Goal: Task Accomplishment & Management: Manage account settings

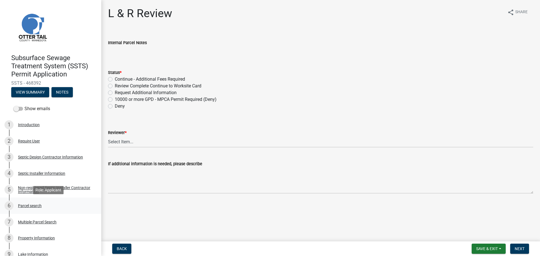
click at [21, 205] on div "Parcel search" at bounding box center [30, 206] width 24 height 4
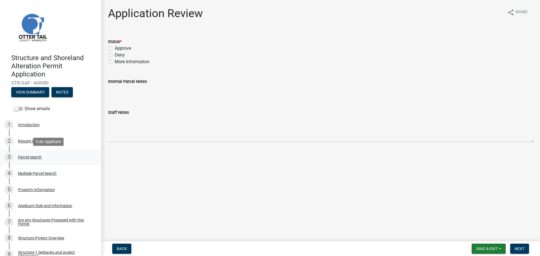
click at [31, 156] on div "Parcel search" at bounding box center [30, 157] width 24 height 4
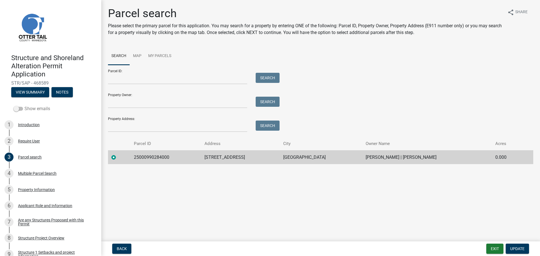
click at [42, 109] on label "Show emails" at bounding box center [32, 109] width 37 height 7
click at [24, 106] on input "Show emails" at bounding box center [24, 106] width 0 height 0
click at [35, 89] on button "View Summary" at bounding box center [30, 92] width 38 height 10
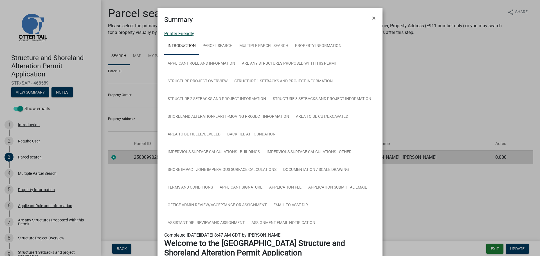
click at [188, 34] on link "Printer Friendly" at bounding box center [179, 33] width 30 height 5
click at [222, 46] on link "Parcel search" at bounding box center [217, 46] width 37 height 18
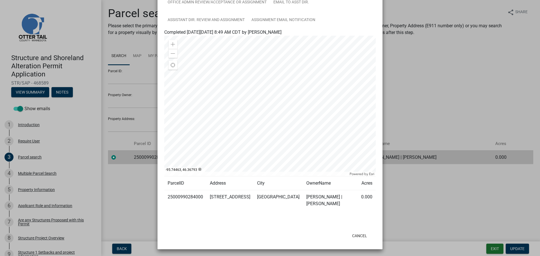
scroll to position [204, 0]
click at [190, 194] on td "25000990284000" at bounding box center [185, 199] width 42 height 21
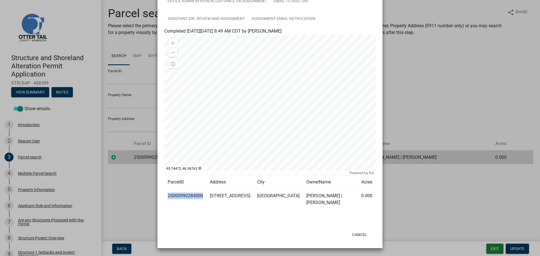
click at [190, 194] on td "25000990284000" at bounding box center [185, 199] width 42 height 21
copy td "25000990284000"
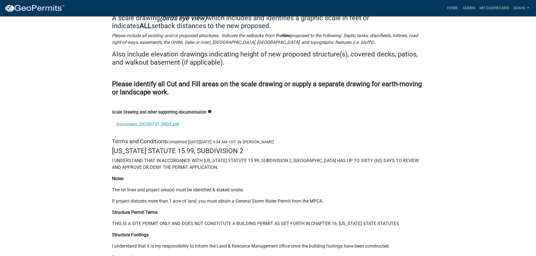
scroll to position [7428, 0]
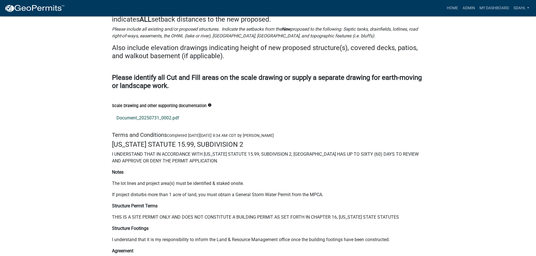
click at [127, 111] on link "Document_20250731_0002.pdf" at bounding box center [268, 118] width 312 height 14
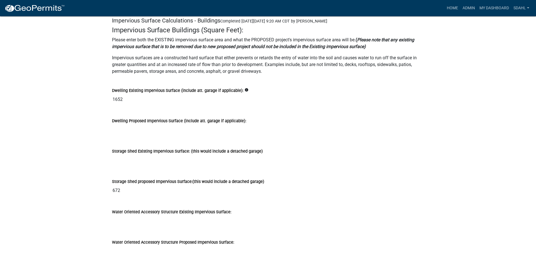
scroll to position [5177, 0]
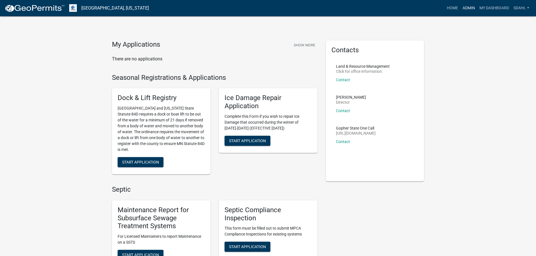
click at [467, 7] on link "Admin" at bounding box center [468, 8] width 17 height 11
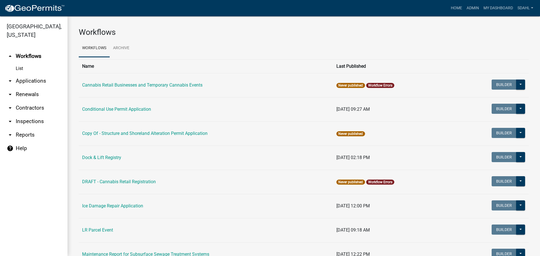
click at [36, 81] on link "arrow_drop_down Applications" at bounding box center [34, 81] width 68 height 14
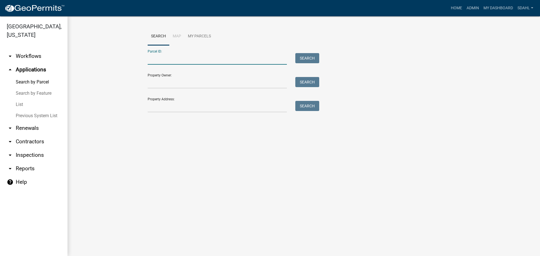
click at [182, 59] on input "Parcel ID:" at bounding box center [217, 59] width 139 height 12
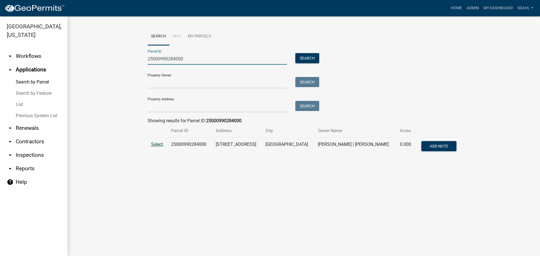
type input "25000990284000"
click at [157, 145] on span "Select" at bounding box center [157, 144] width 12 height 5
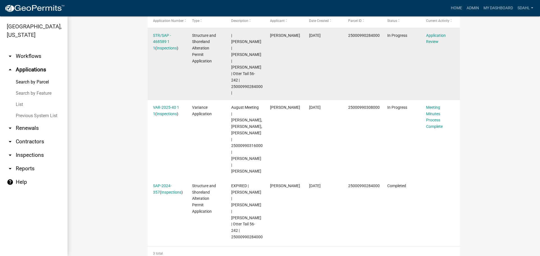
scroll to position [197, 0]
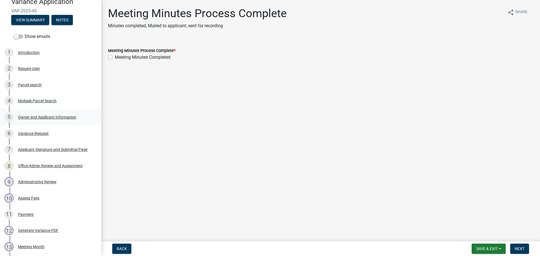
scroll to position [84, 0]
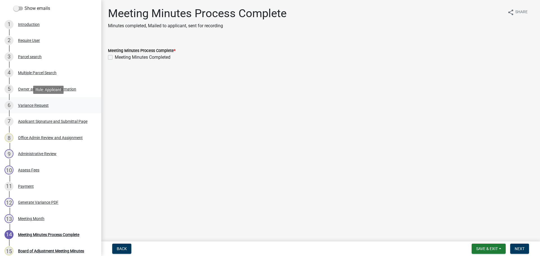
click at [34, 105] on div "Variance Request" at bounding box center [33, 106] width 31 height 4
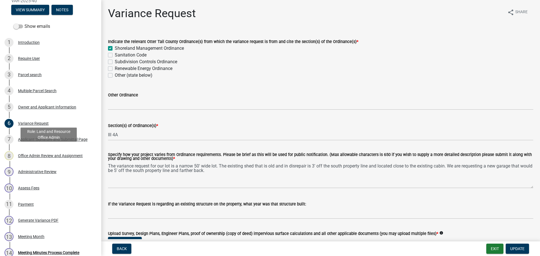
scroll to position [43, 0]
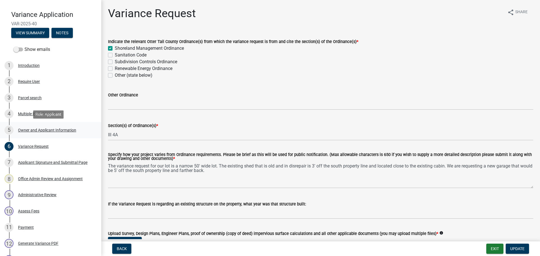
click at [63, 131] on div "Owner and Applicant Information" at bounding box center [47, 130] width 58 height 4
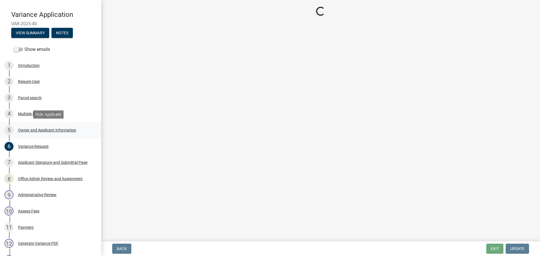
select select "ebef668c-e666-4f0f-b24a-d79aaee39ebe"
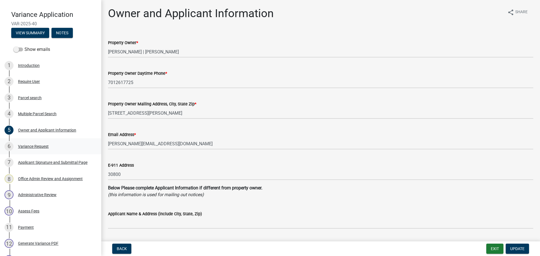
click at [38, 147] on div "Variance Request" at bounding box center [33, 147] width 31 height 4
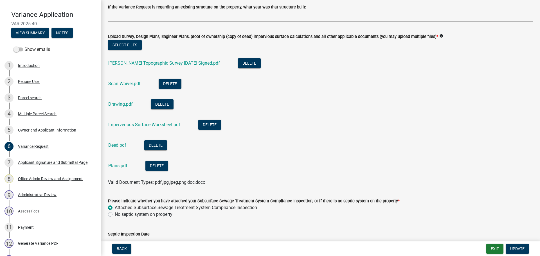
scroll to position [225, 0]
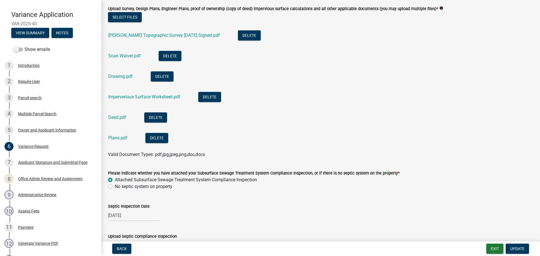
drag, startPoint x: 160, startPoint y: 98, endPoint x: 309, endPoint y: 111, distance: 150.2
click at [309, 111] on li "Deed.pdf Delete" at bounding box center [320, 118] width 425 height 21
click at [172, 98] on link "Imperverious Surface Worksheet.pdf" at bounding box center [144, 96] width 72 height 5
click at [122, 75] on link "Drawing.pdf" at bounding box center [120, 76] width 24 height 5
click at [116, 138] on link "Plans.pdf" at bounding box center [117, 137] width 19 height 5
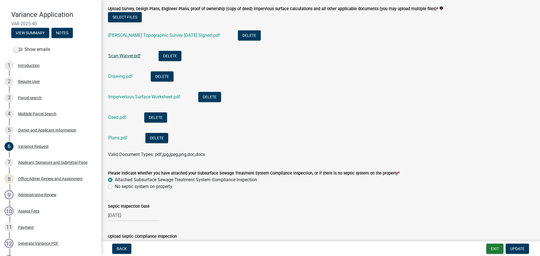
click at [126, 55] on link "Scan Waiver.pdf" at bounding box center [124, 55] width 32 height 5
click at [174, 35] on link "Hager Topographic Survey 07-15-25 Signed.pdf" at bounding box center [164, 35] width 112 height 5
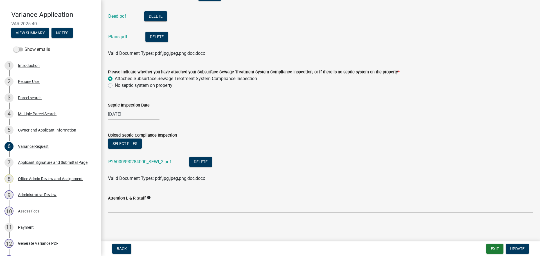
scroll to position [327, 0]
click at [150, 161] on link "P25000990284000_SEWI_2.pdf" at bounding box center [139, 161] width 63 height 5
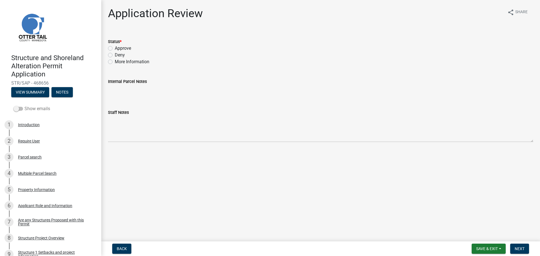
click at [37, 106] on label "Show emails" at bounding box center [32, 109] width 37 height 7
click at [24, 106] on input "Show emails" at bounding box center [24, 106] width 0 height 0
click at [34, 90] on button "View Summary" at bounding box center [30, 92] width 38 height 10
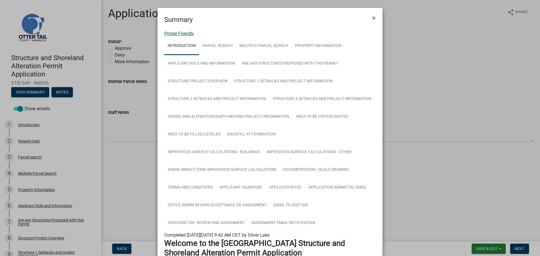
click at [188, 34] on link "Printer Friendly" at bounding box center [179, 33] width 30 height 5
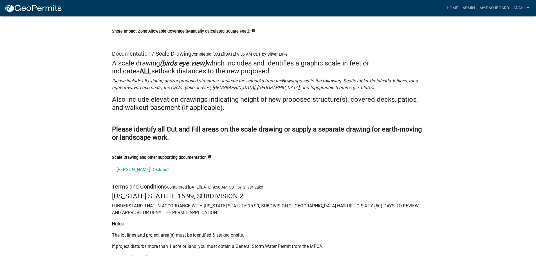
scroll to position [7371, 0]
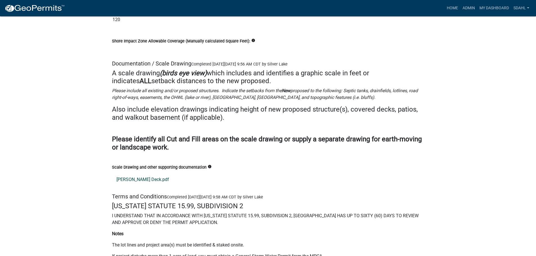
click at [132, 173] on link "Triepke Deck.pdf" at bounding box center [268, 180] width 312 height 14
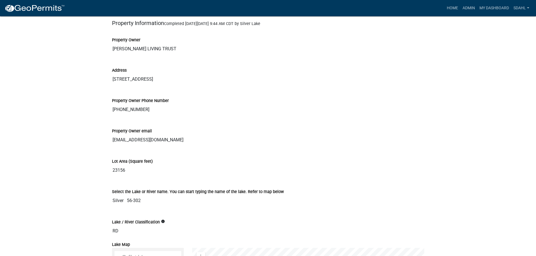
scroll to position [535, 0]
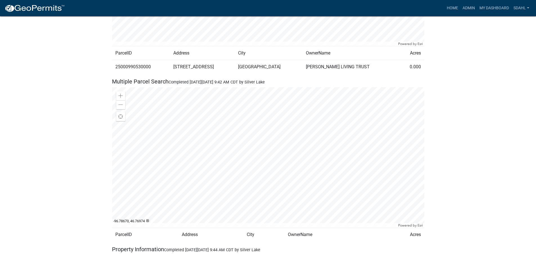
click at [140, 60] on td "25000990530000" at bounding box center [141, 67] width 58 height 14
copy td "25000990530000"
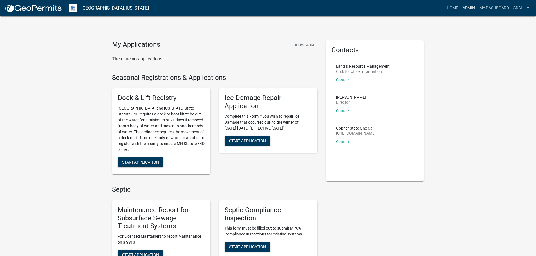
click at [465, 8] on link "Admin" at bounding box center [468, 8] width 17 height 11
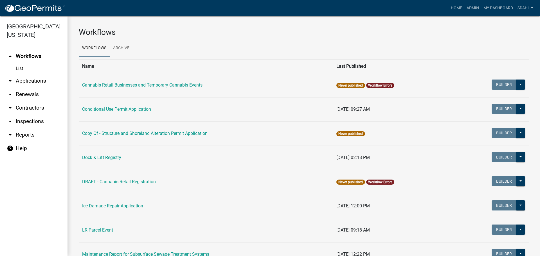
click at [40, 82] on link "arrow_drop_down Applications" at bounding box center [34, 81] width 68 height 14
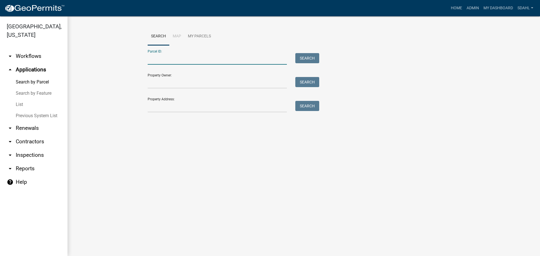
click at [163, 61] on input "Parcel ID:" at bounding box center [217, 59] width 139 height 12
paste input "25000990531001"
type input "25000990531001"
click at [308, 58] on button "Search" at bounding box center [307, 58] width 24 height 10
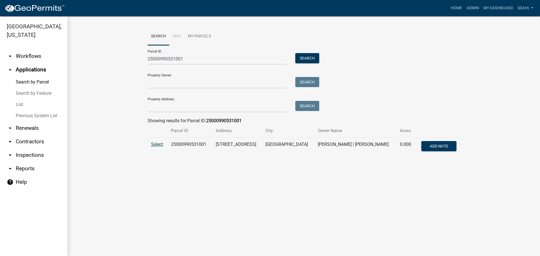
click at [160, 145] on span "Select" at bounding box center [157, 144] width 12 height 5
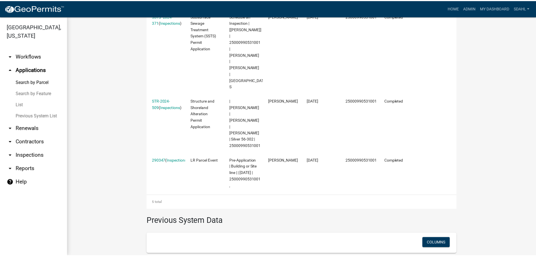
scroll to position [309, 0]
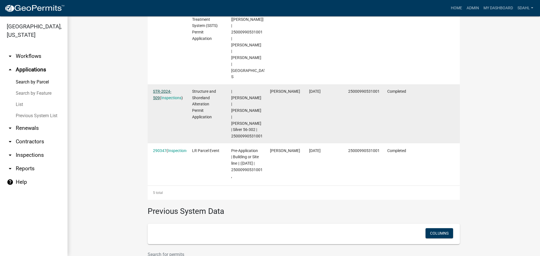
click at [170, 89] on link "STR-2024-509" at bounding box center [162, 94] width 18 height 11
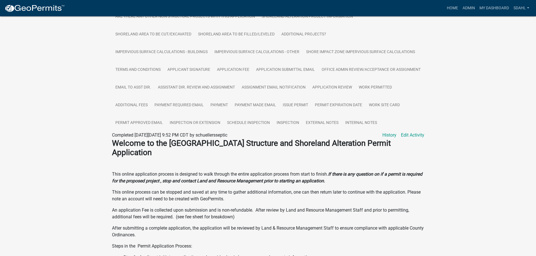
scroll to position [197, 0]
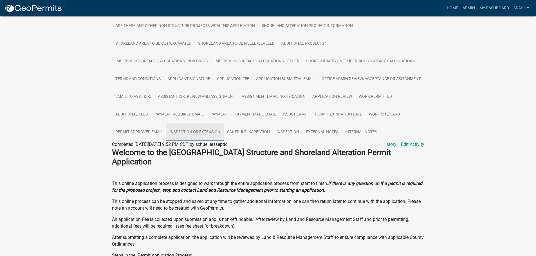
click at [224, 133] on link "Inspection or Extension" at bounding box center [194, 133] width 57 height 18
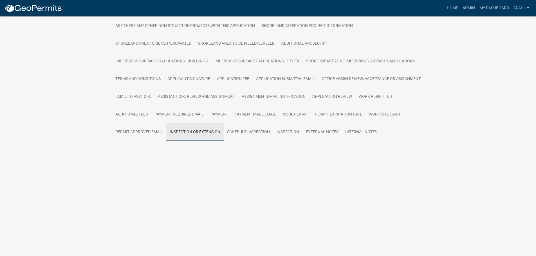
scroll to position [160, 0]
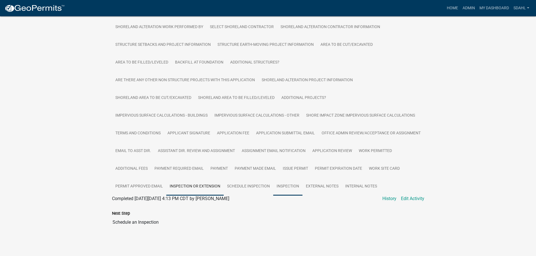
click at [302, 178] on link "Inspection" at bounding box center [287, 187] width 29 height 18
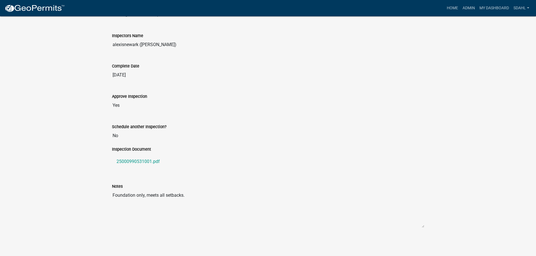
scroll to position [369, 0]
click at [139, 161] on link "25000990531001.pdf" at bounding box center [268, 162] width 312 height 14
